Goal: Browse casually

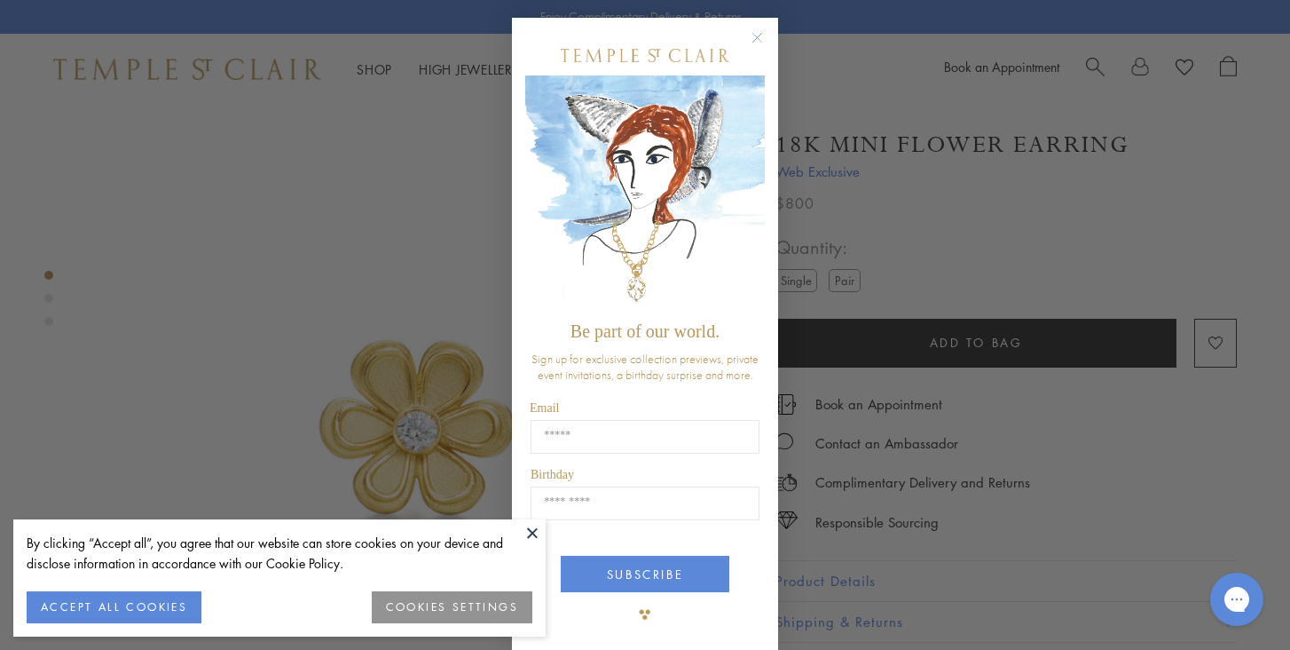
click at [757, 35] on circle "Close dialog" at bounding box center [757, 38] width 21 height 21
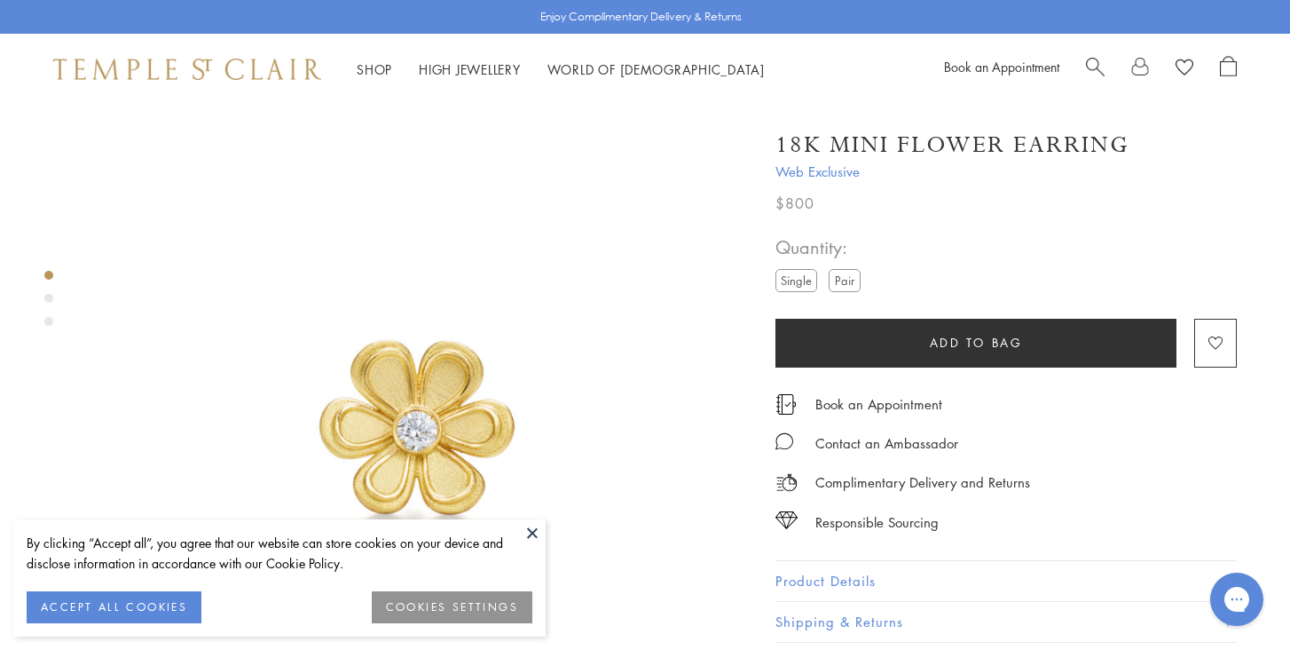
click at [110, 611] on button "ACCEPT ALL COOKIES" at bounding box center [114, 607] width 175 height 32
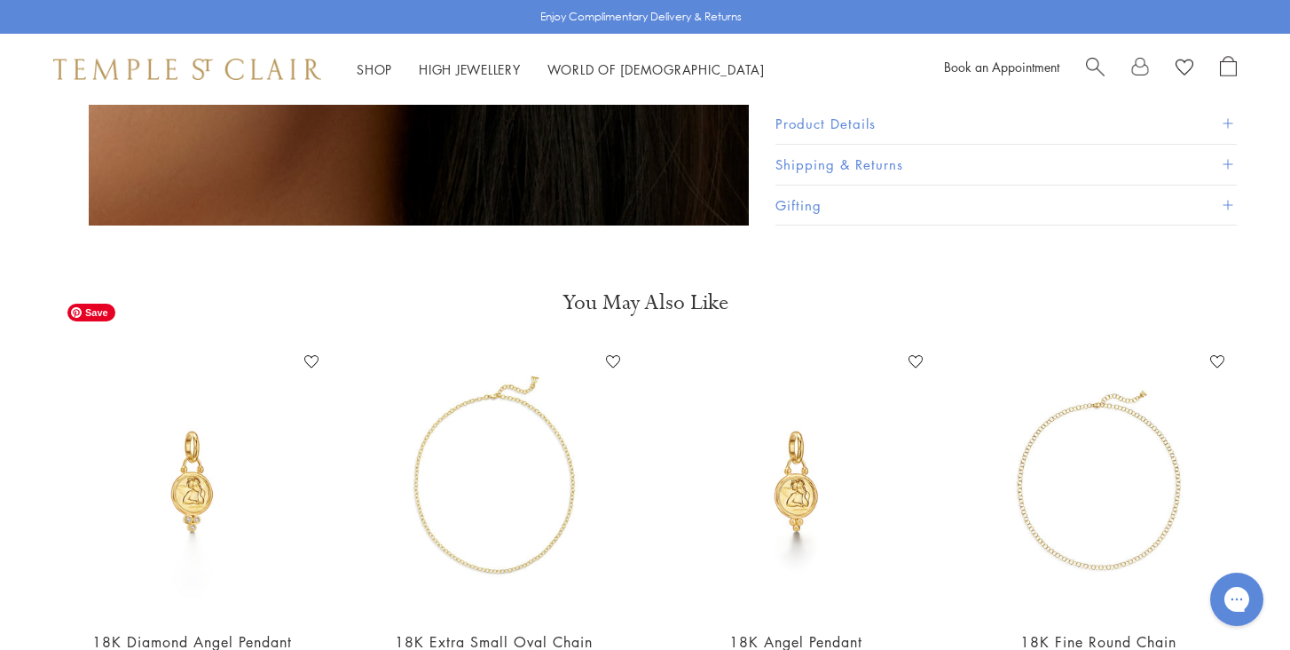
scroll to position [1951, 0]
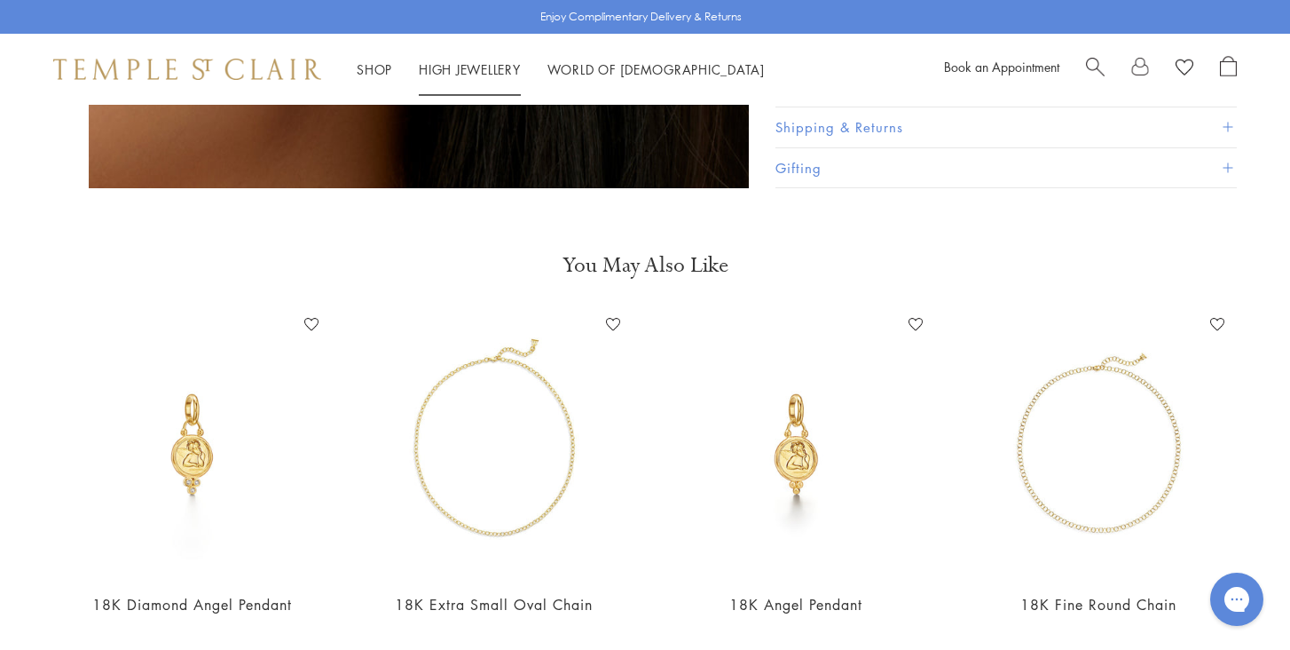
click at [257, 67] on img at bounding box center [187, 69] width 268 height 21
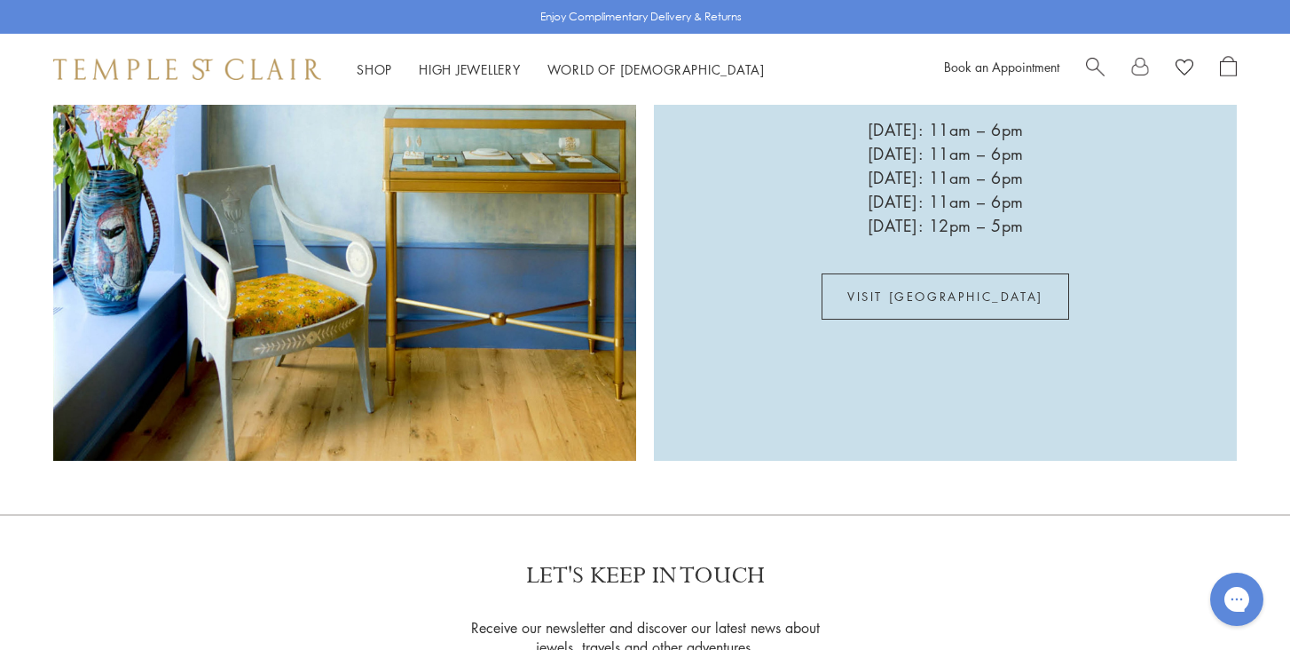
scroll to position [3217, 0]
